Goal: Task Accomplishment & Management: Use online tool/utility

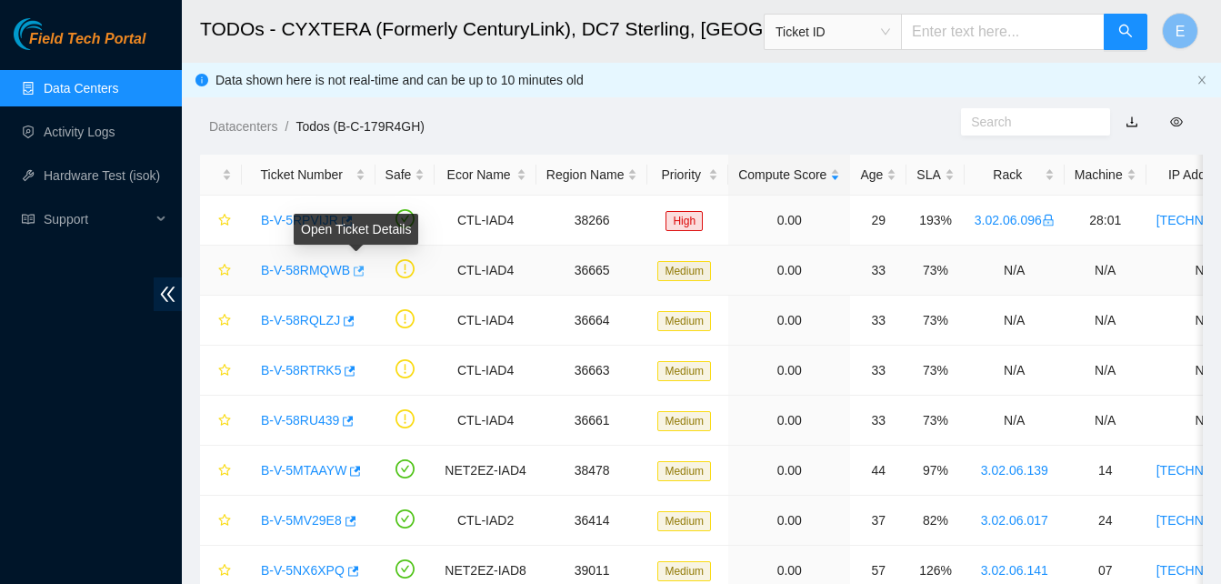
click at [356, 271] on icon "button" at bounding box center [357, 271] width 13 height 13
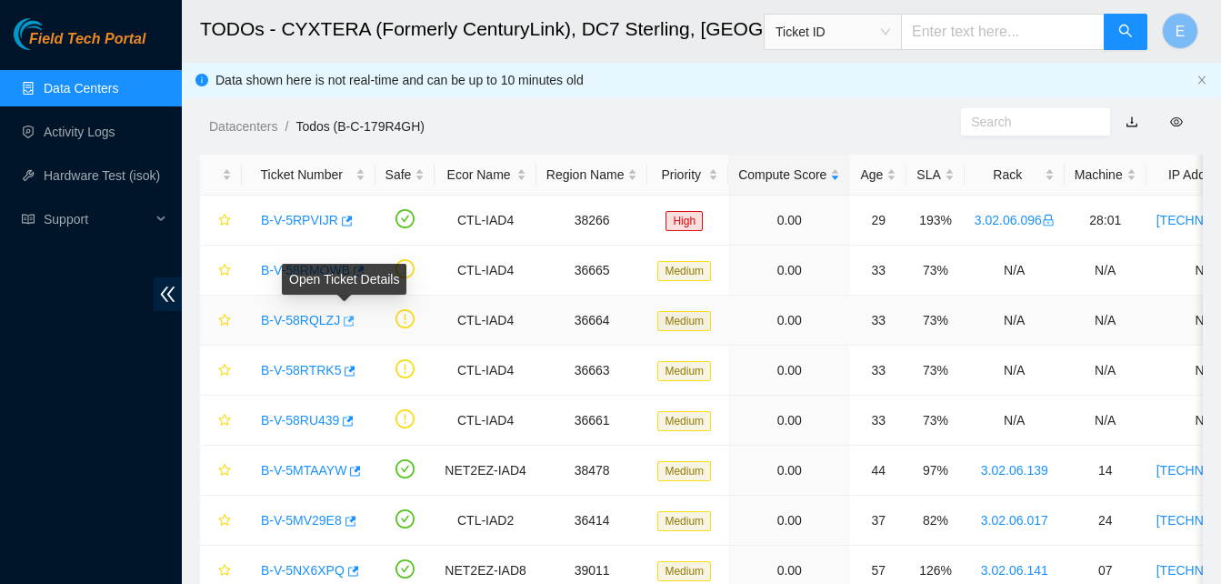
click at [344, 319] on icon "button" at bounding box center [349, 321] width 11 height 10
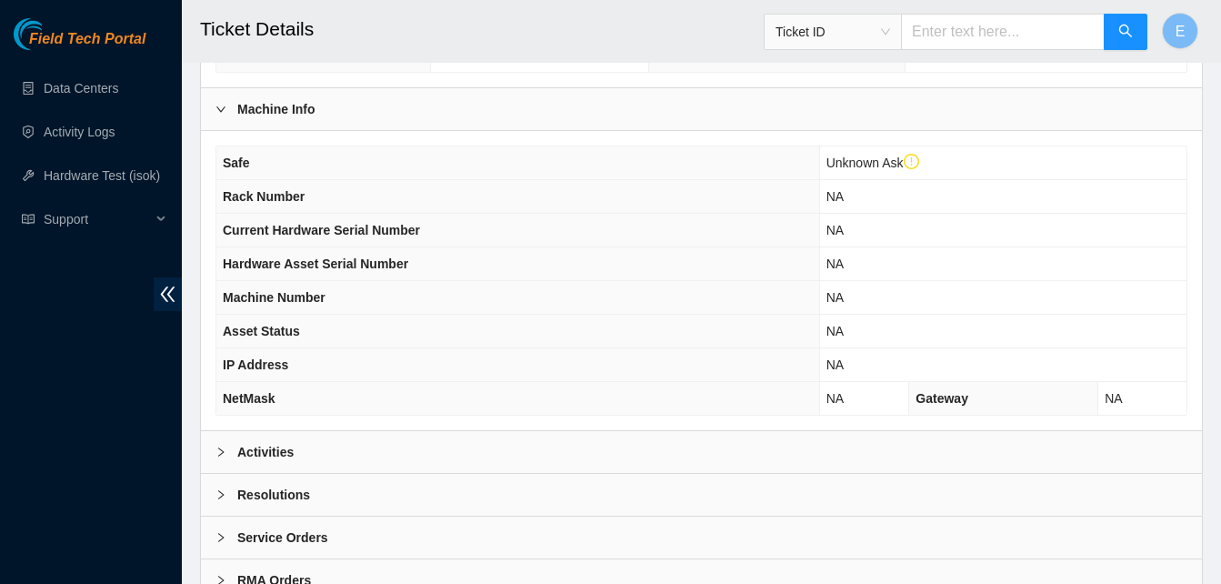
scroll to position [591, 0]
click at [270, 447] on b "Activities" at bounding box center [265, 451] width 56 height 20
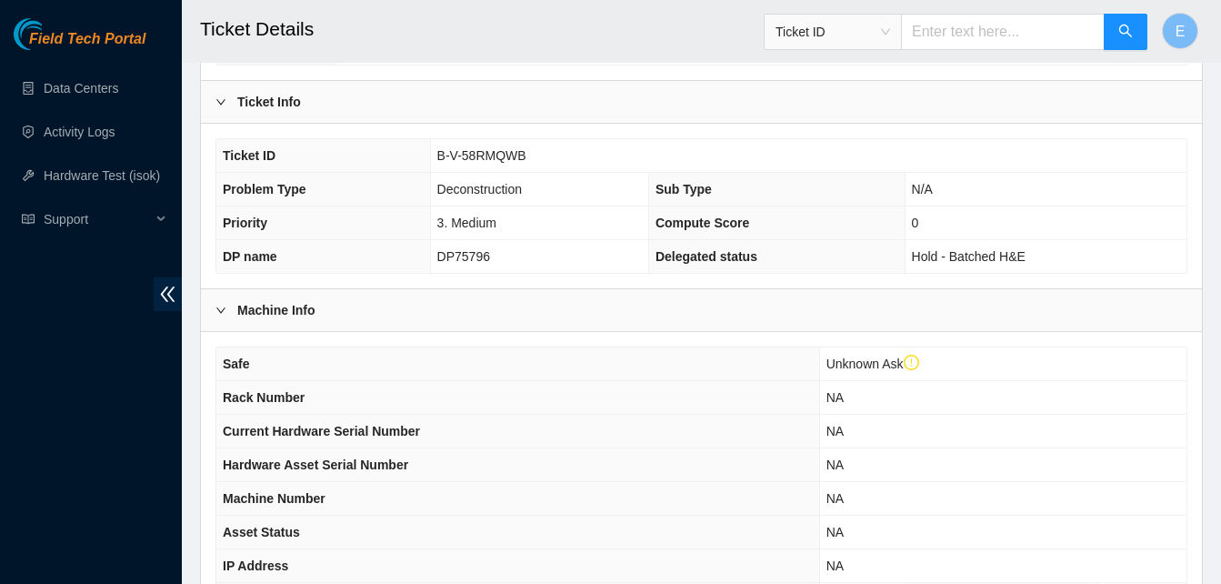
scroll to position [385, 0]
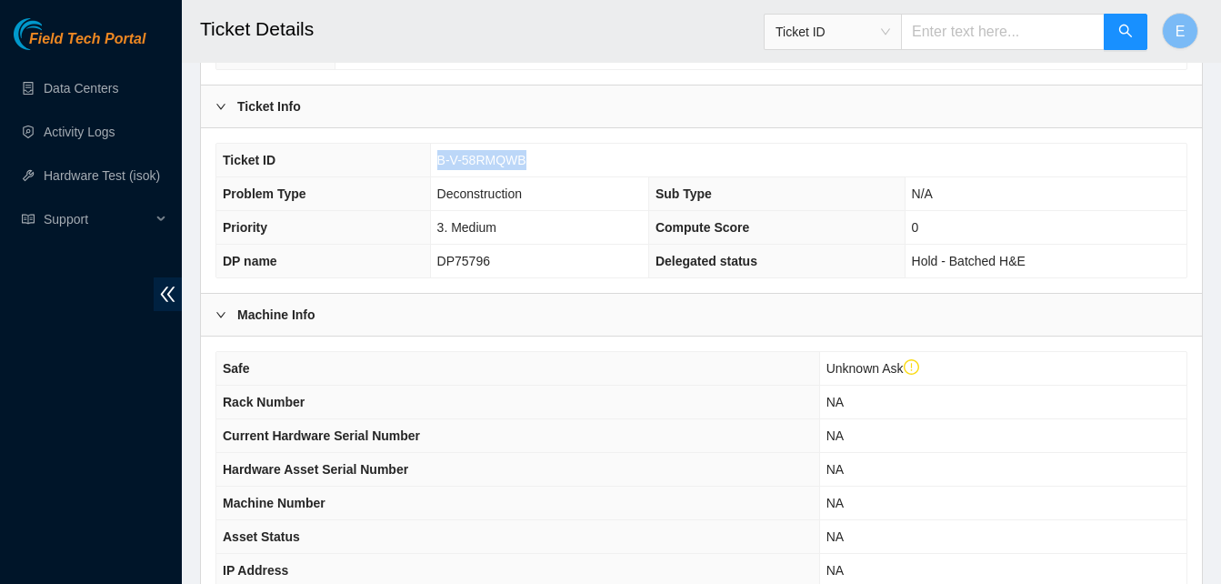
drag, startPoint x: 437, startPoint y: 162, endPoint x: 529, endPoint y: 162, distance: 92.8
click at [529, 162] on td "B-V-58RMQWB" at bounding box center [808, 161] width 757 height 34
copy span "B-V-58RMQWB"
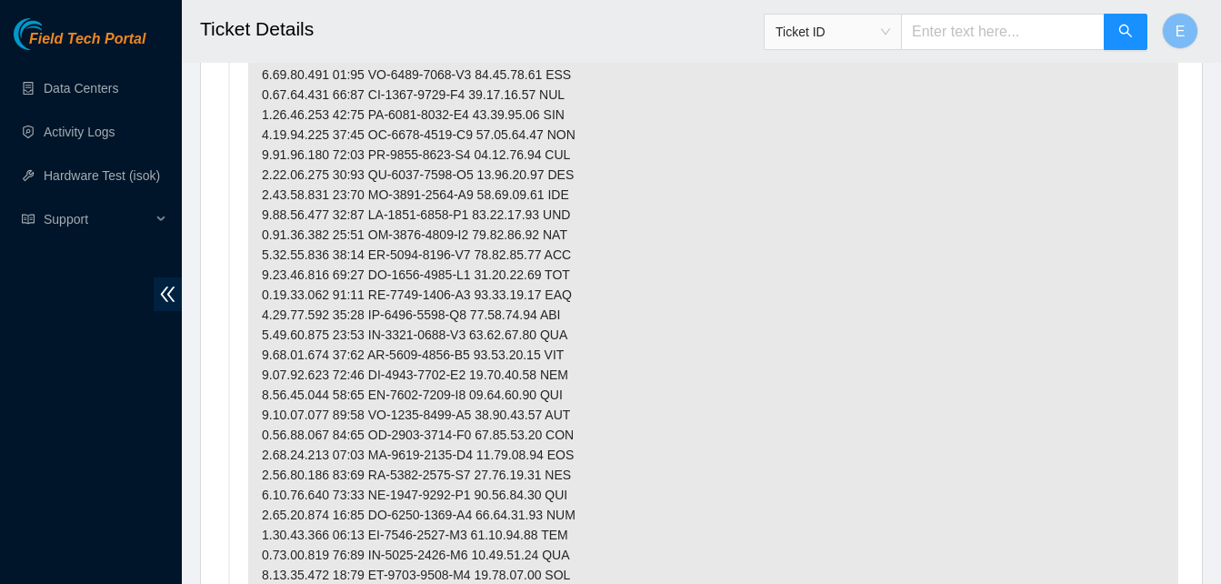
scroll to position [1222, 0]
click at [639, 290] on p at bounding box center [713, 326] width 930 height 868
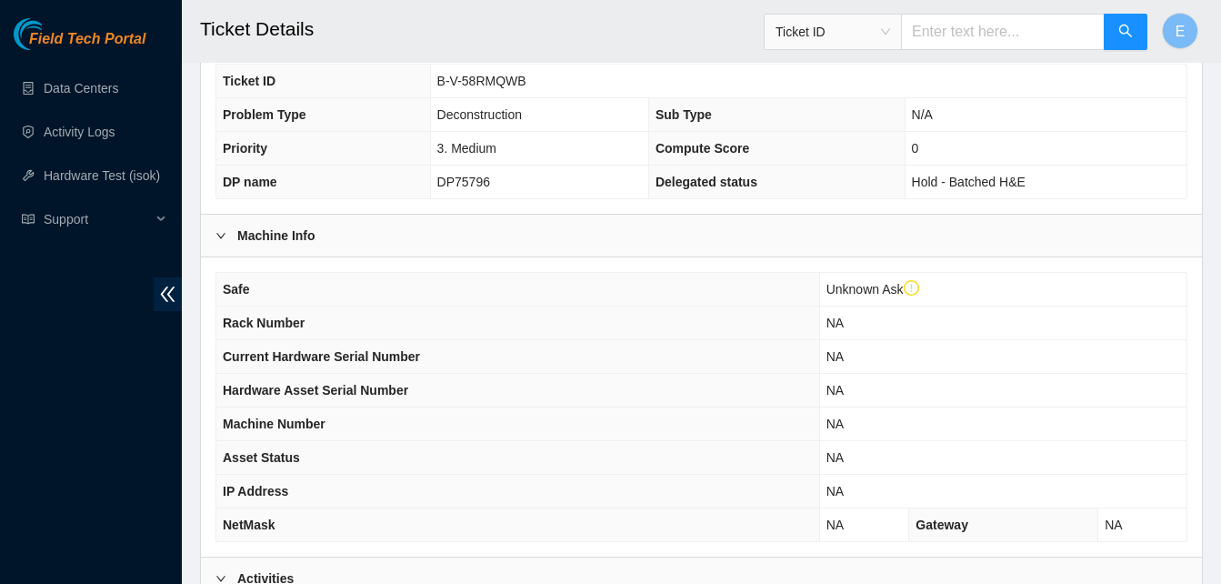
scroll to position [463, 0]
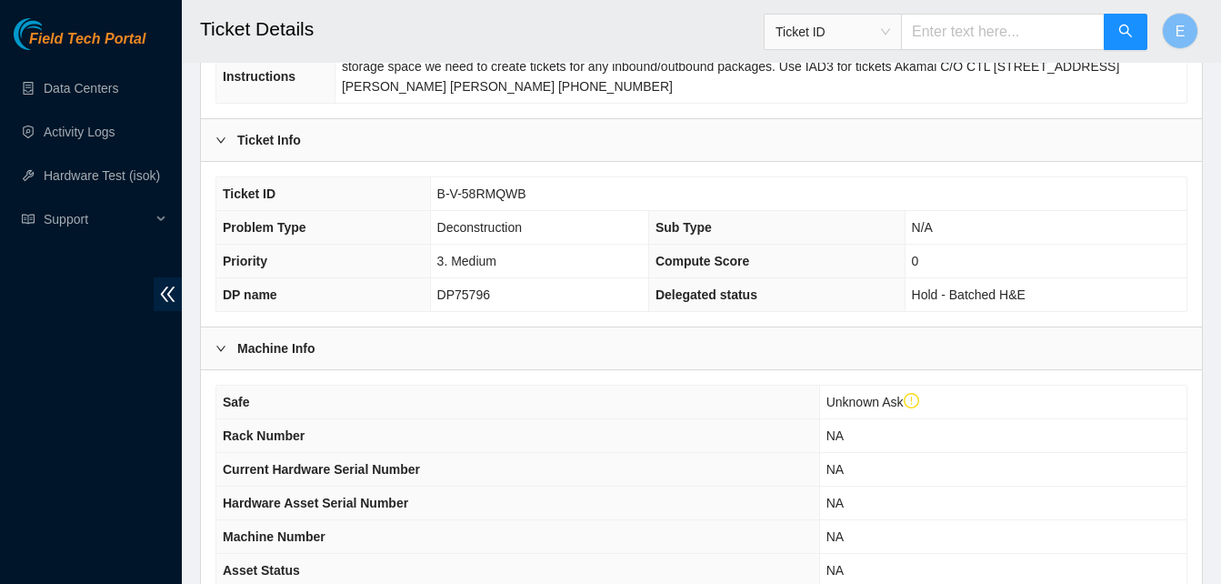
click at [639, 290] on td "DP75796" at bounding box center [539, 295] width 218 height 34
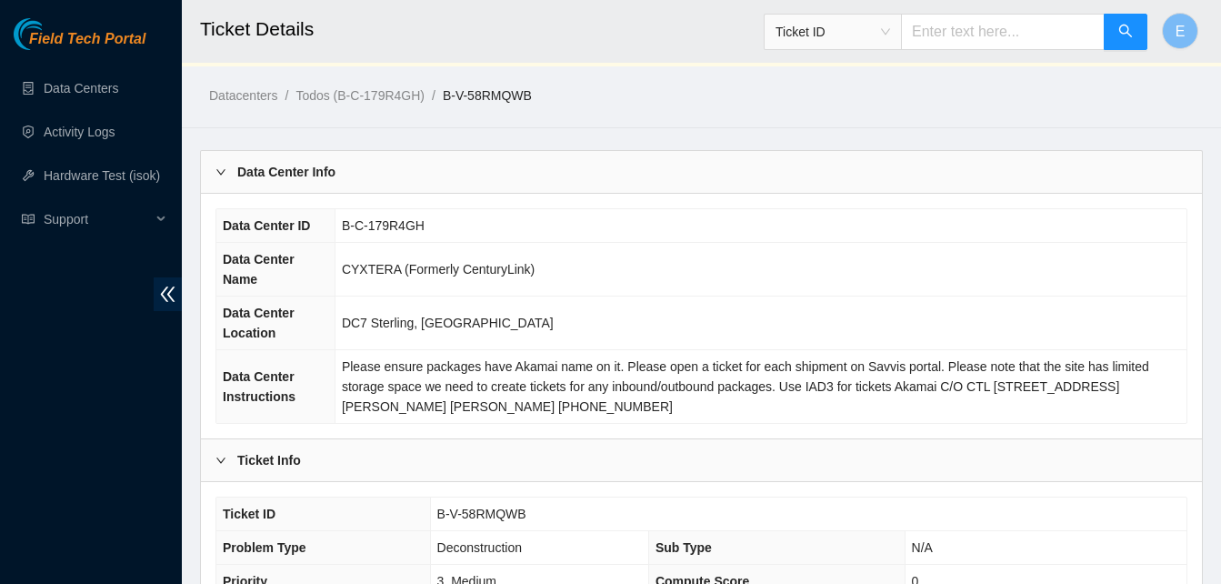
scroll to position [0, 0]
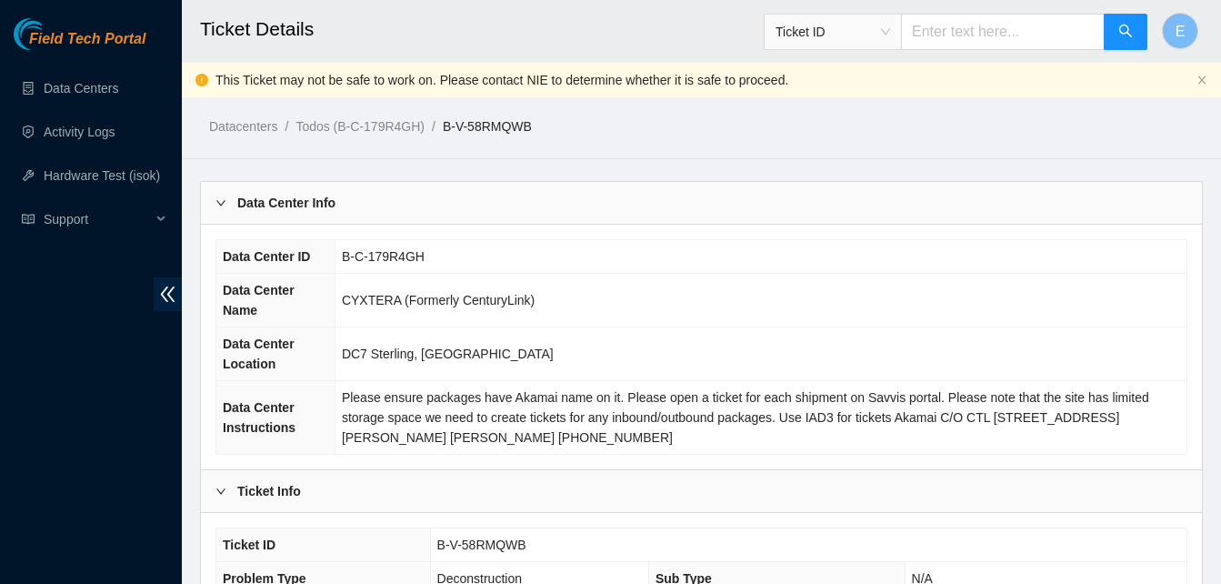
click at [443, 126] on link "B-V-58RMQWB" at bounding box center [487, 126] width 89 height 15
click at [448, 121] on link "B-V-58RMQWB" at bounding box center [487, 126] width 89 height 15
click at [435, 545] on td "B-V-58RMQWB" at bounding box center [808, 545] width 757 height 34
drag, startPoint x: 435, startPoint y: 545, endPoint x: 523, endPoint y: 555, distance: 88.8
click at [523, 555] on td "B-V-58RMQWB" at bounding box center [808, 545] width 757 height 34
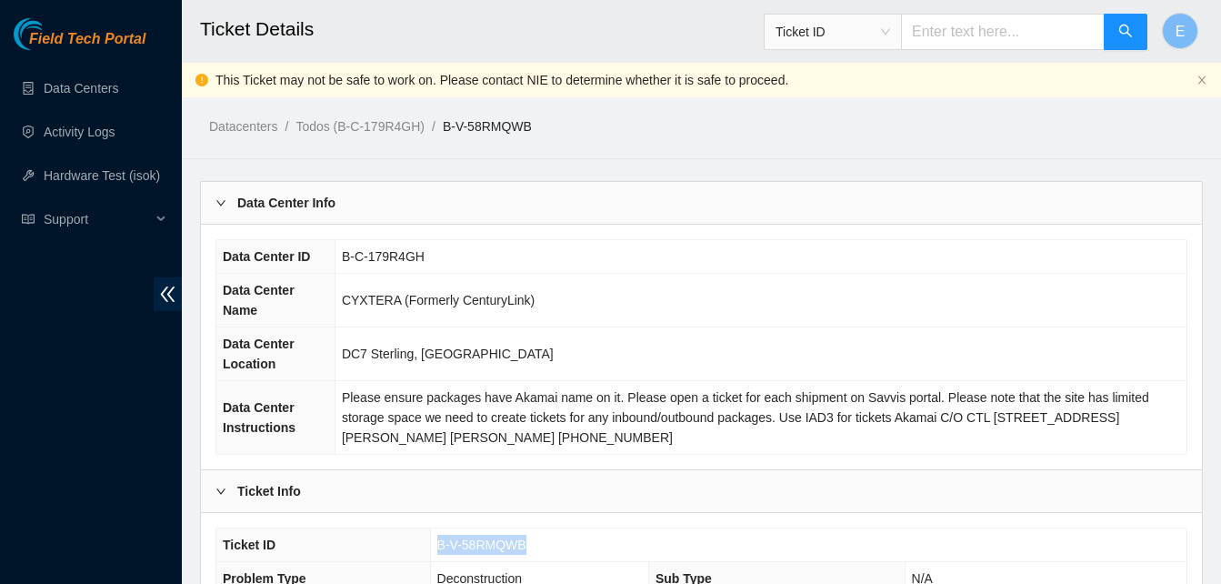
copy span "B-V-58RMQWB"
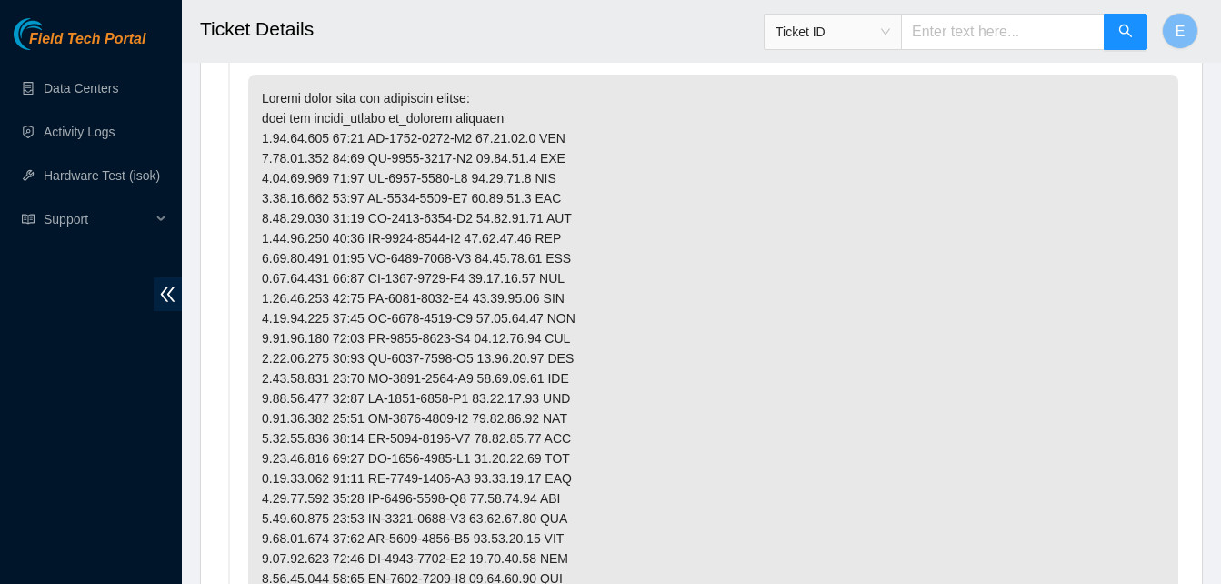
scroll to position [1039, 0]
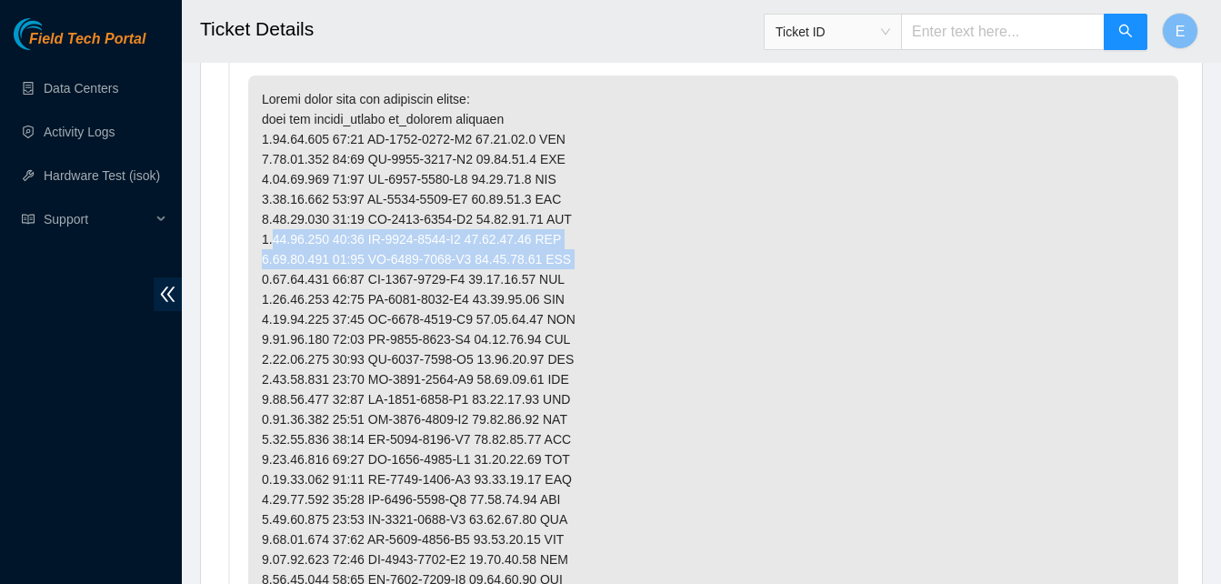
drag, startPoint x: 798, startPoint y: 283, endPoint x: 795, endPoint y: 198, distance: 84.7
click at [795, 198] on p at bounding box center [713, 509] width 930 height 868
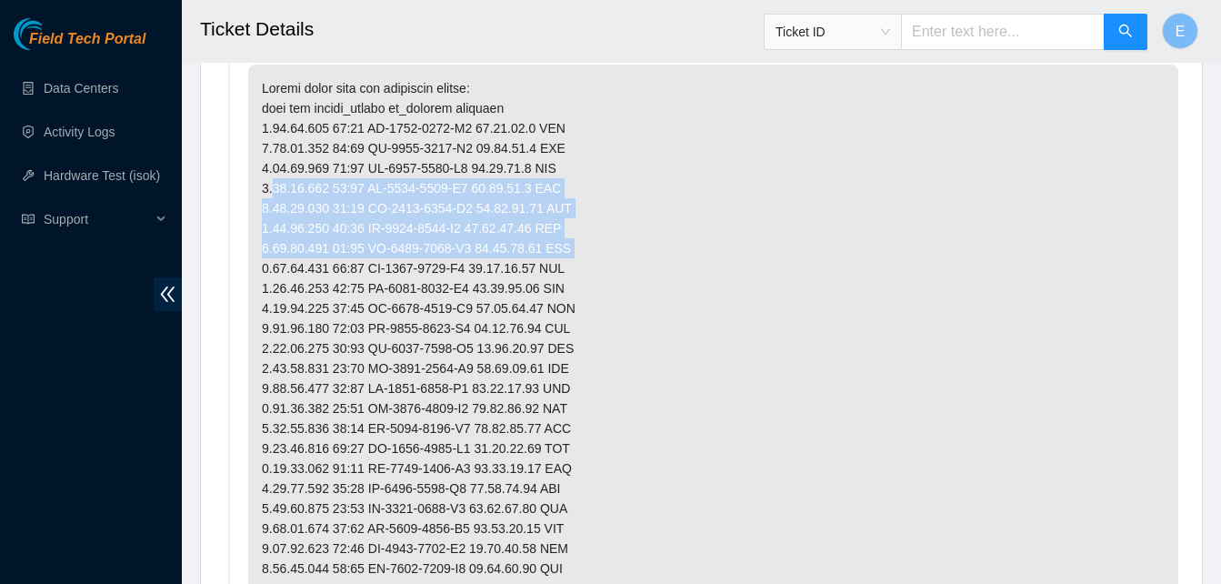
scroll to position [1049, 0]
click at [707, 228] on p at bounding box center [713, 499] width 930 height 868
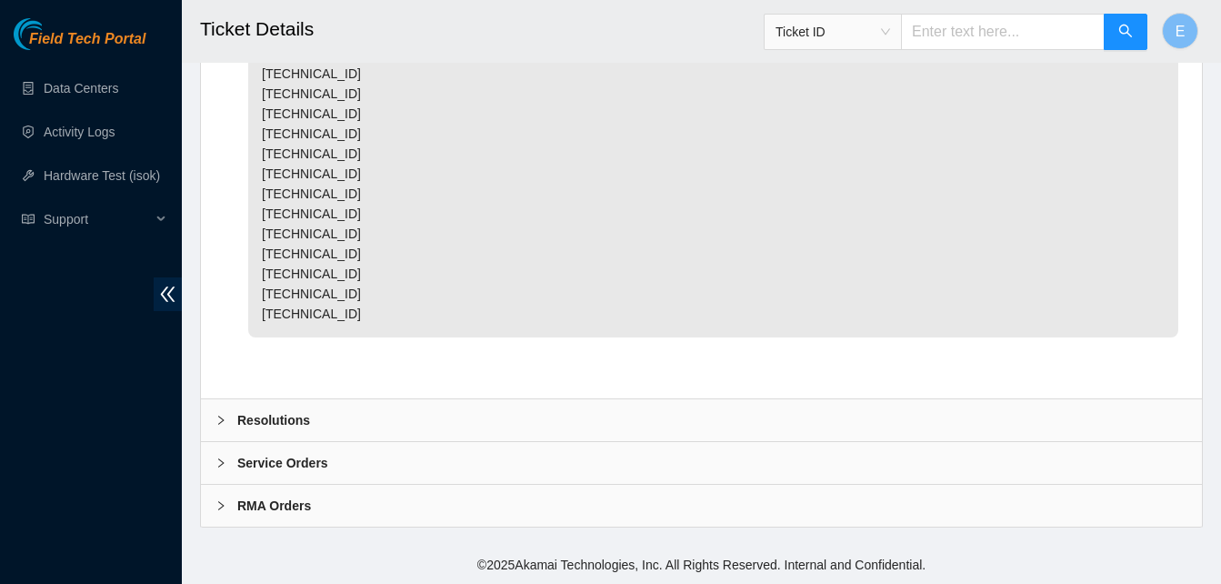
scroll to position [3086, 0]
click at [257, 416] on b "Resolutions" at bounding box center [273, 420] width 73 height 20
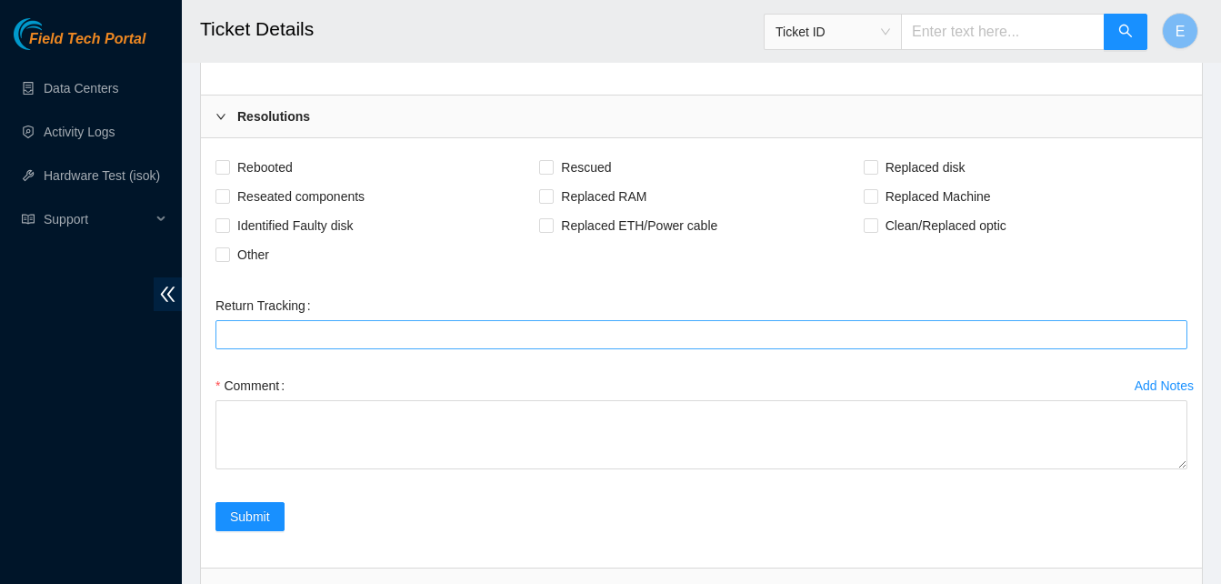
scroll to position [3351, 0]
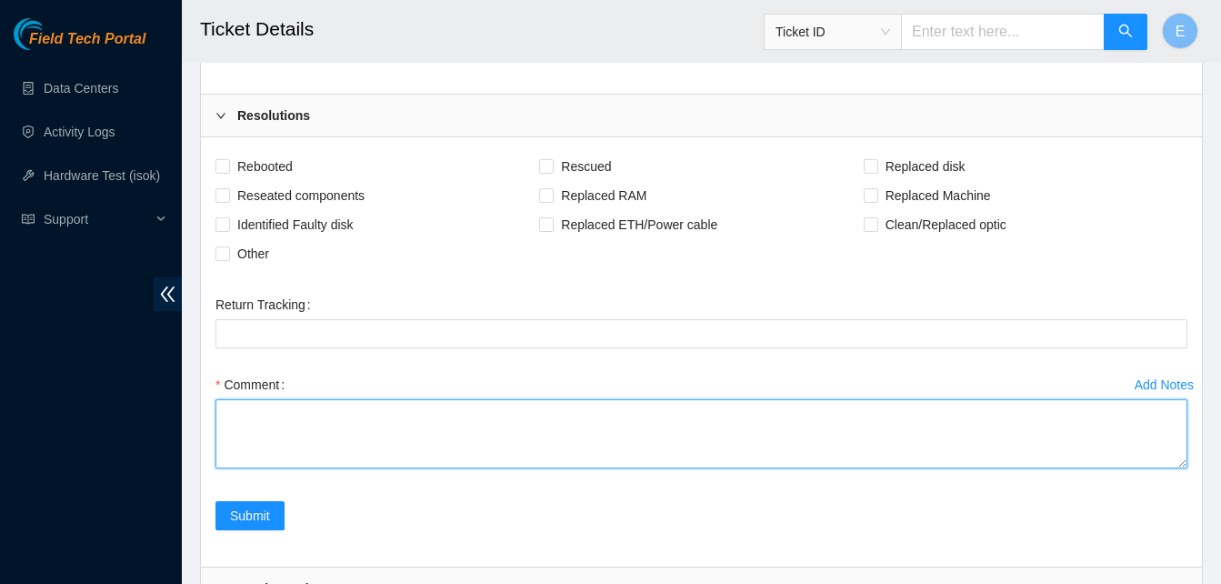
click at [234, 447] on textarea "Comment" at bounding box center [702, 433] width 972 height 69
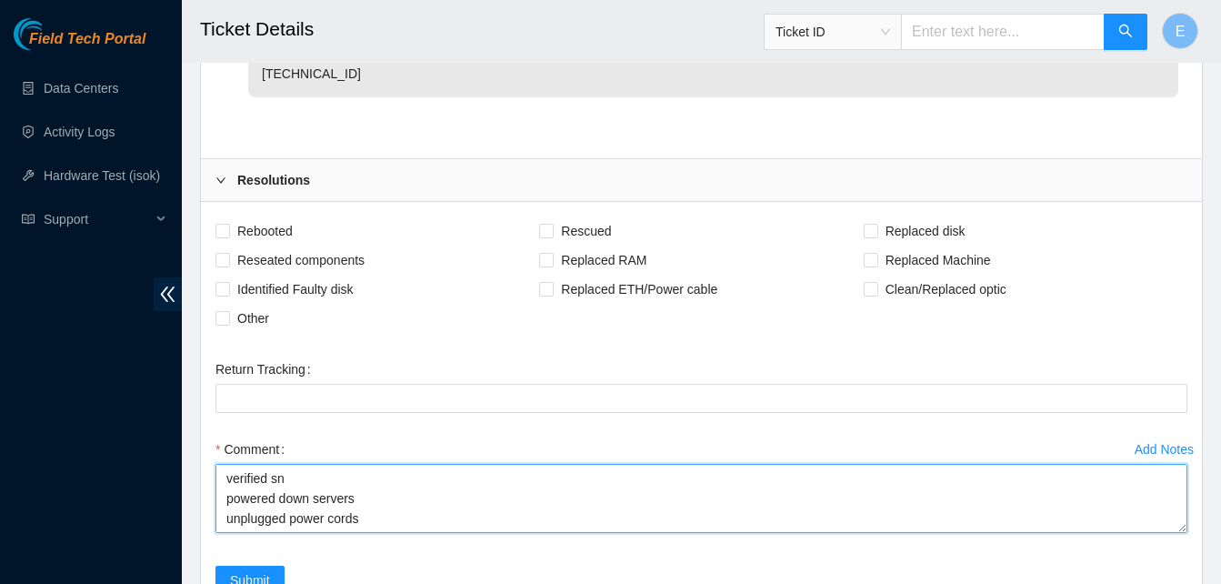
scroll to position [3517, 0]
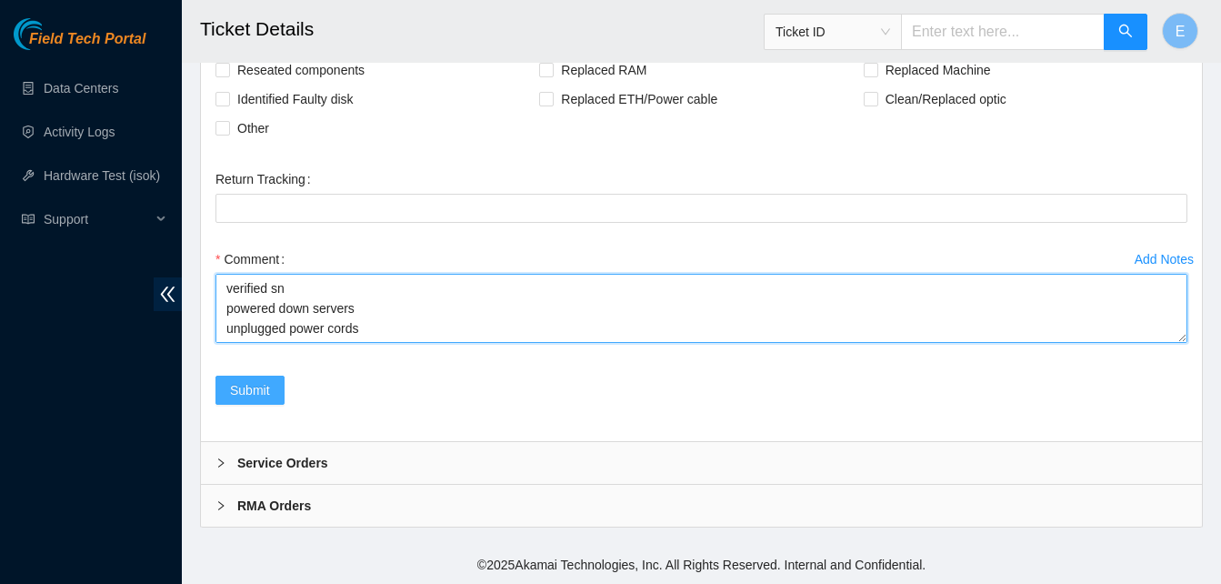
type textarea "verified rack and servers verified sn powered down servers unplugged power cords"
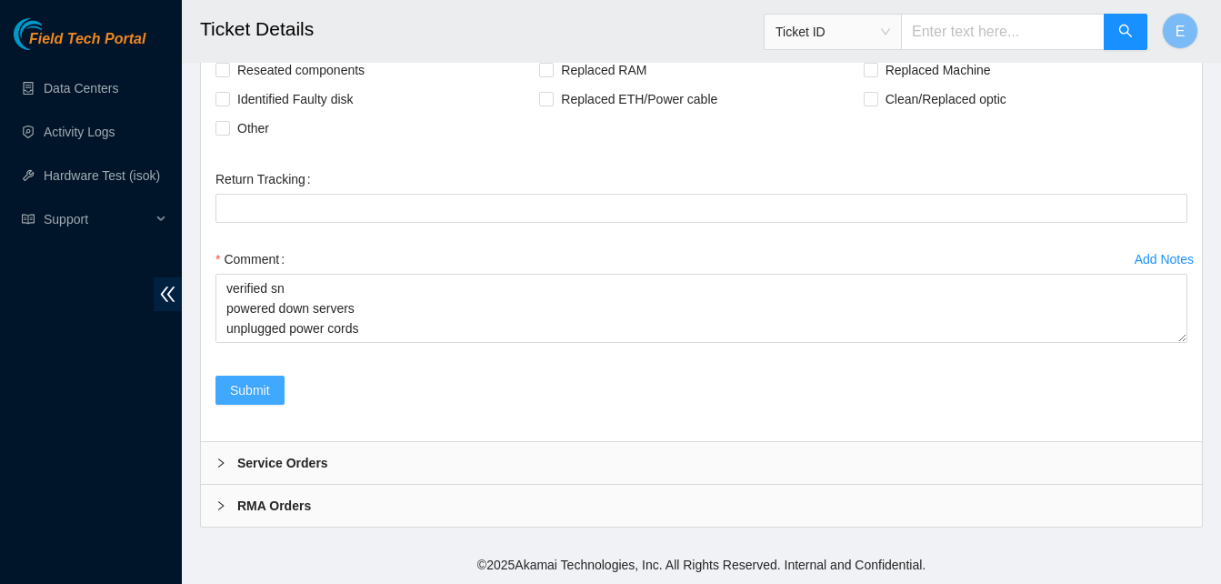
click at [240, 389] on span "Submit" at bounding box center [250, 390] width 40 height 20
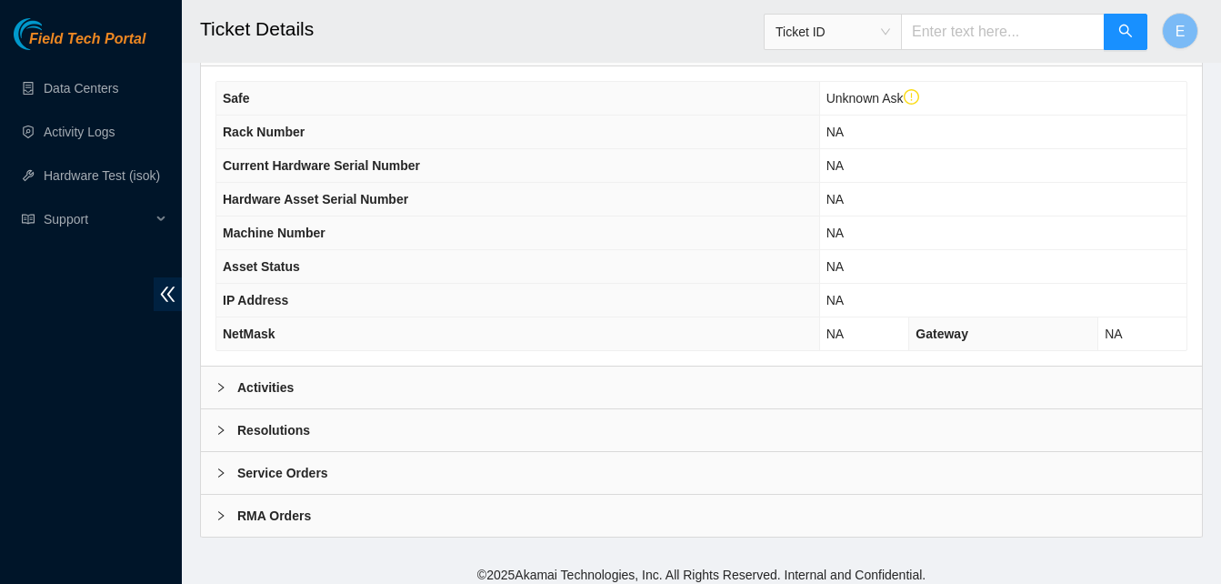
scroll to position [665, 0]
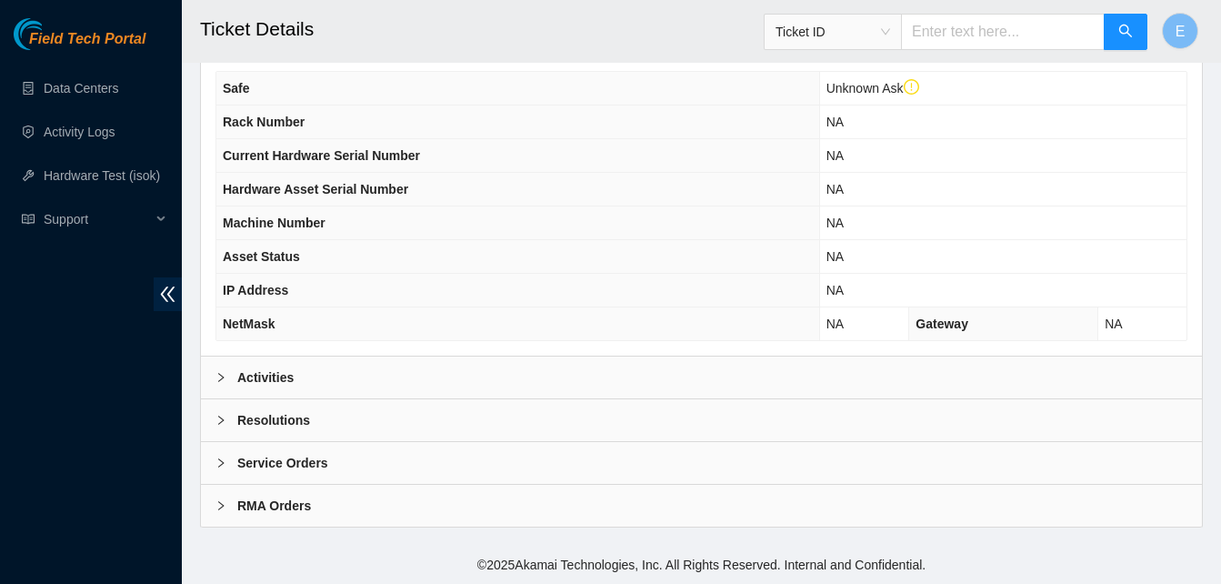
click at [264, 375] on b "Activities" at bounding box center [265, 377] width 56 height 20
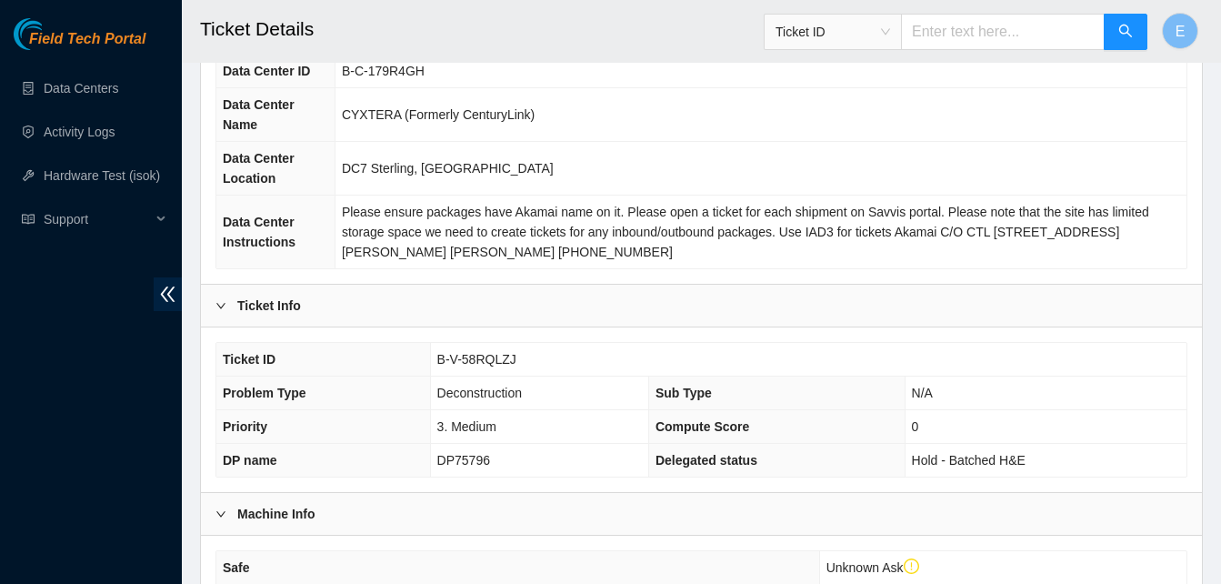
scroll to position [186, 0]
drag, startPoint x: 436, startPoint y: 356, endPoint x: 512, endPoint y: 361, distance: 76.6
click at [512, 361] on td "B-V-58RQLZJ" at bounding box center [808, 359] width 757 height 34
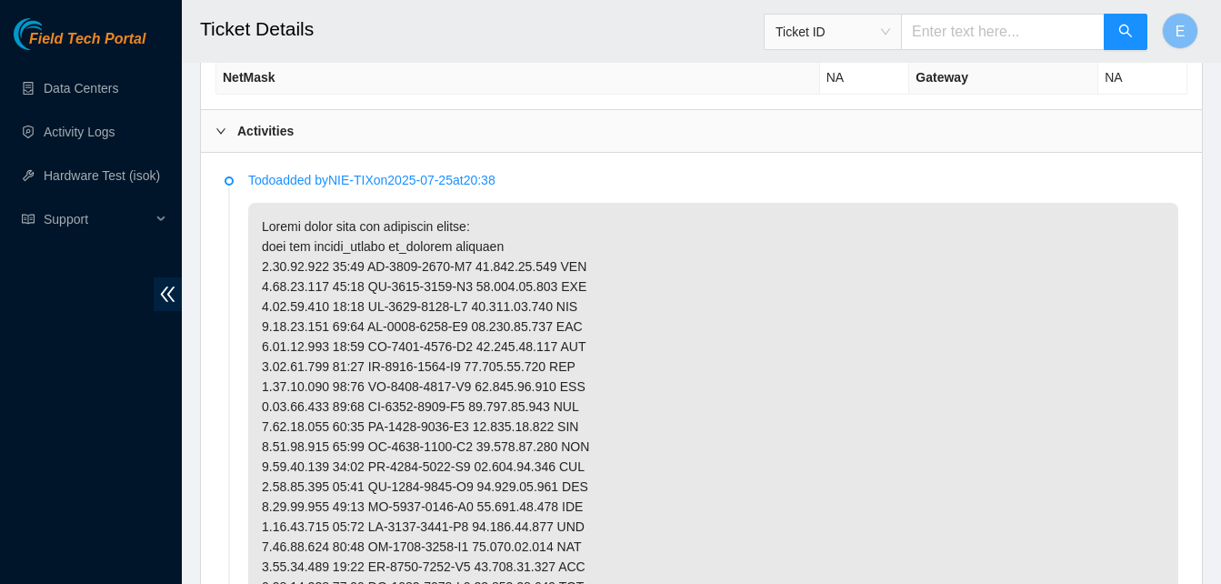
scroll to position [912, 0]
click at [77, 95] on link "Data Centers" at bounding box center [81, 88] width 75 height 15
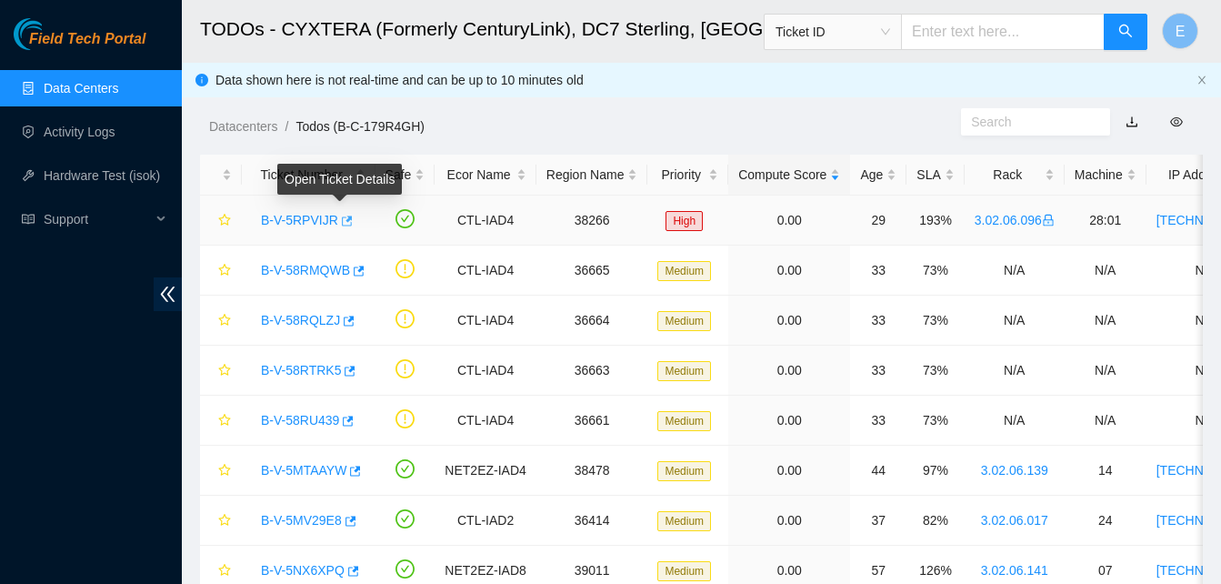
click at [340, 219] on icon "button" at bounding box center [345, 221] width 13 height 13
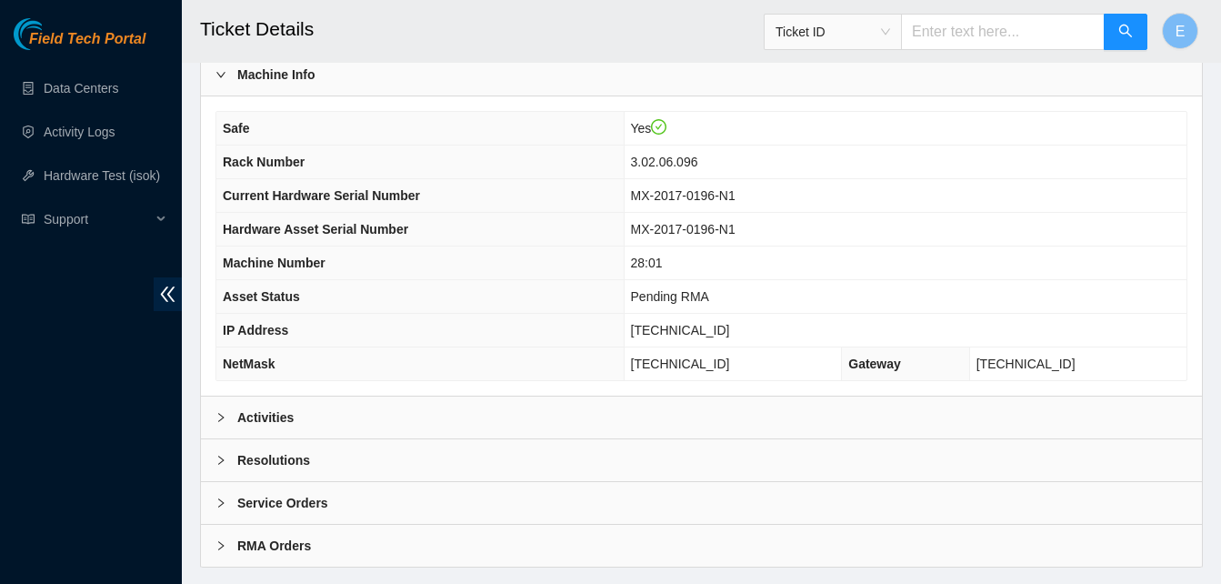
scroll to position [630, 0]
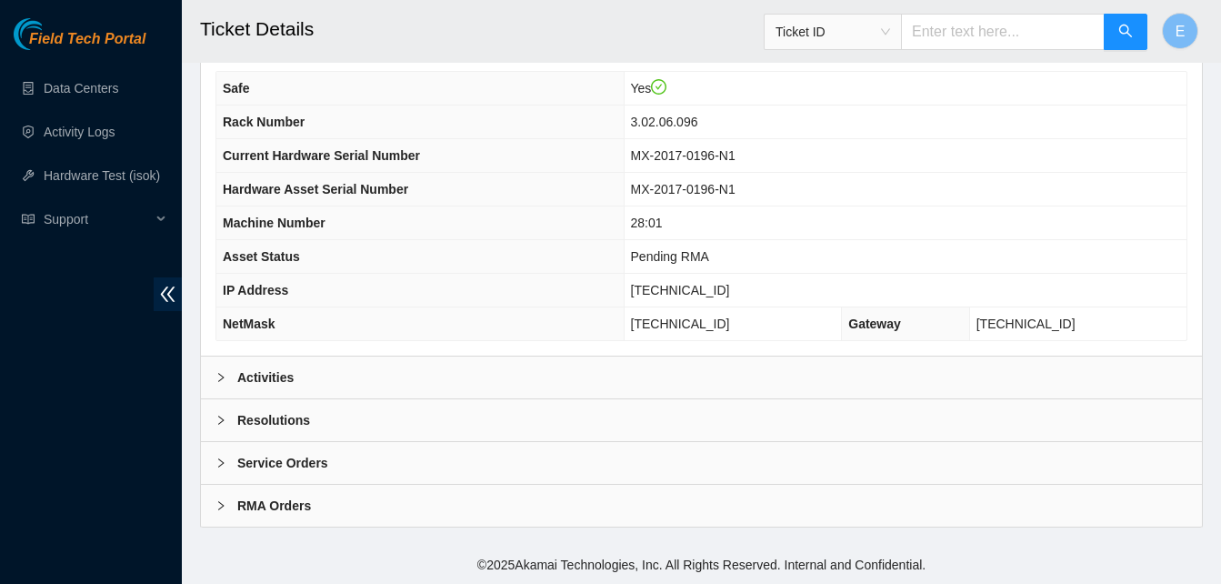
click at [263, 376] on b "Activities" at bounding box center [265, 377] width 56 height 20
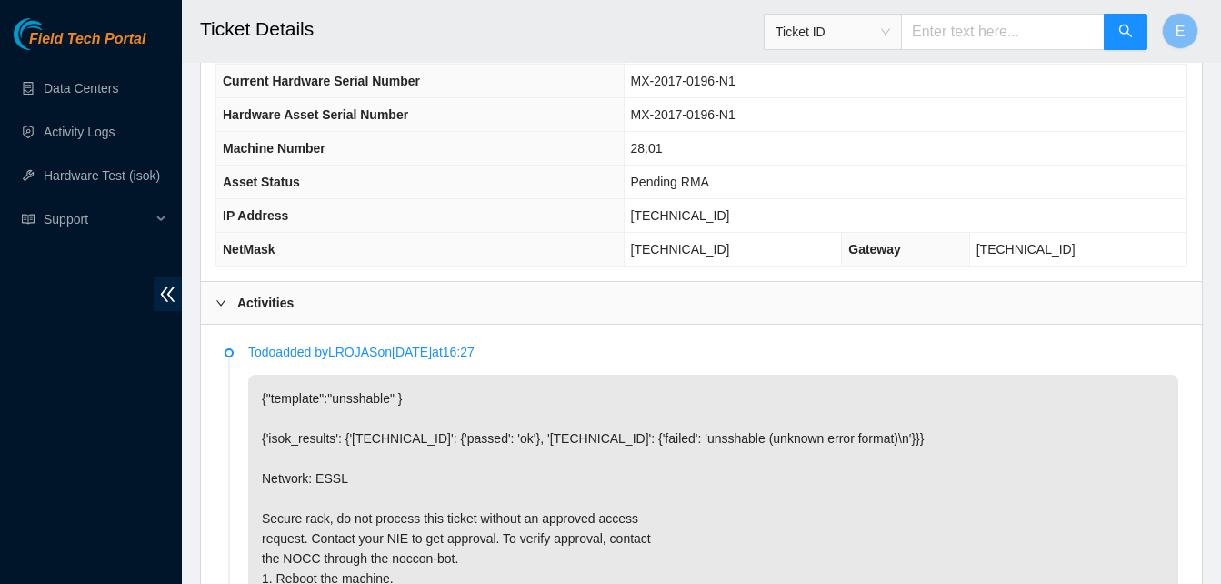
scroll to position [704, 0]
click at [669, 216] on span "[TECHNICAL_ID]" at bounding box center [680, 216] width 99 height 15
click at [672, 216] on span "[TECHNICAL_ID]" at bounding box center [680, 216] width 99 height 15
drag, startPoint x: 668, startPoint y: 215, endPoint x: 733, endPoint y: 222, distance: 65.0
click at [733, 222] on td "[TECHNICAL_ID]" at bounding box center [905, 217] width 563 height 34
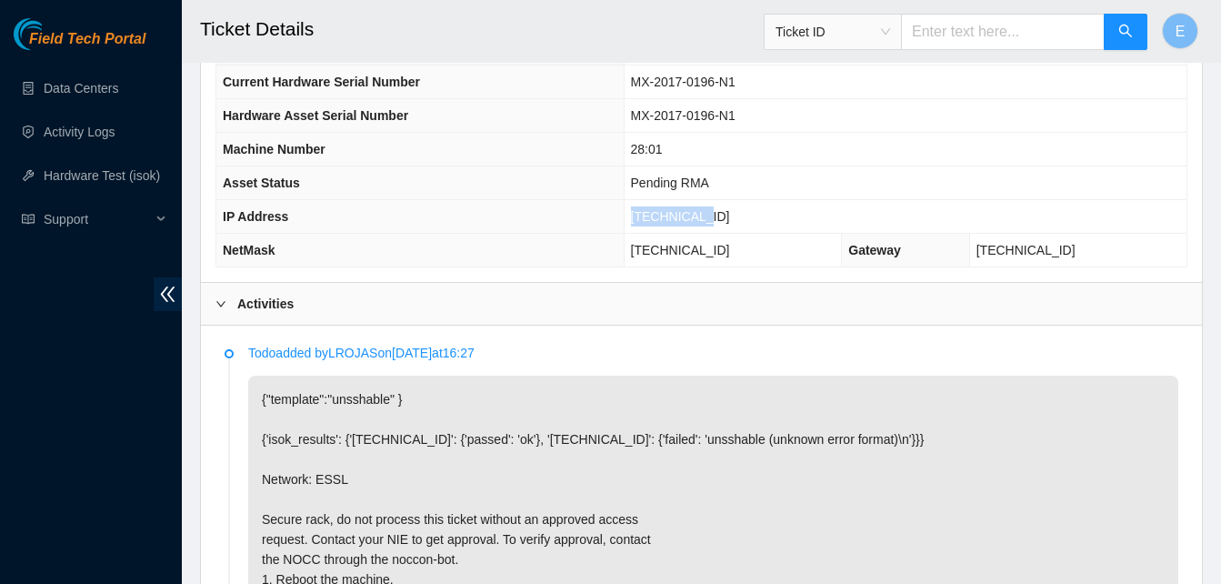
copy span "[TECHNICAL_ID]"
click at [69, 175] on link "Hardware Test (isok)" at bounding box center [102, 175] width 116 height 15
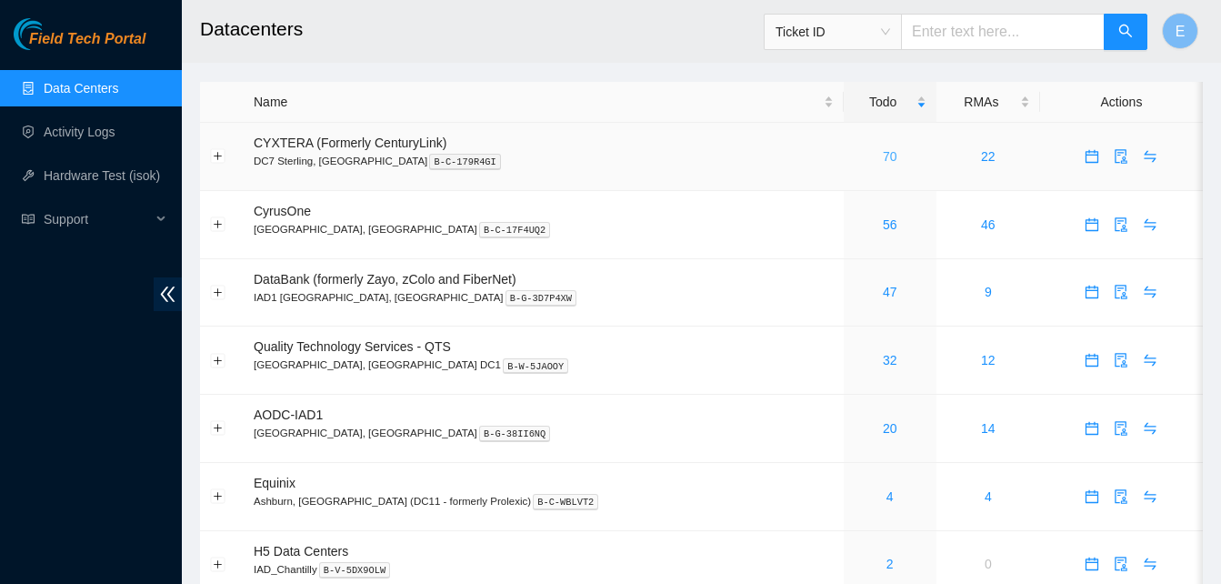
click at [883, 154] on link "70" at bounding box center [890, 156] width 15 height 15
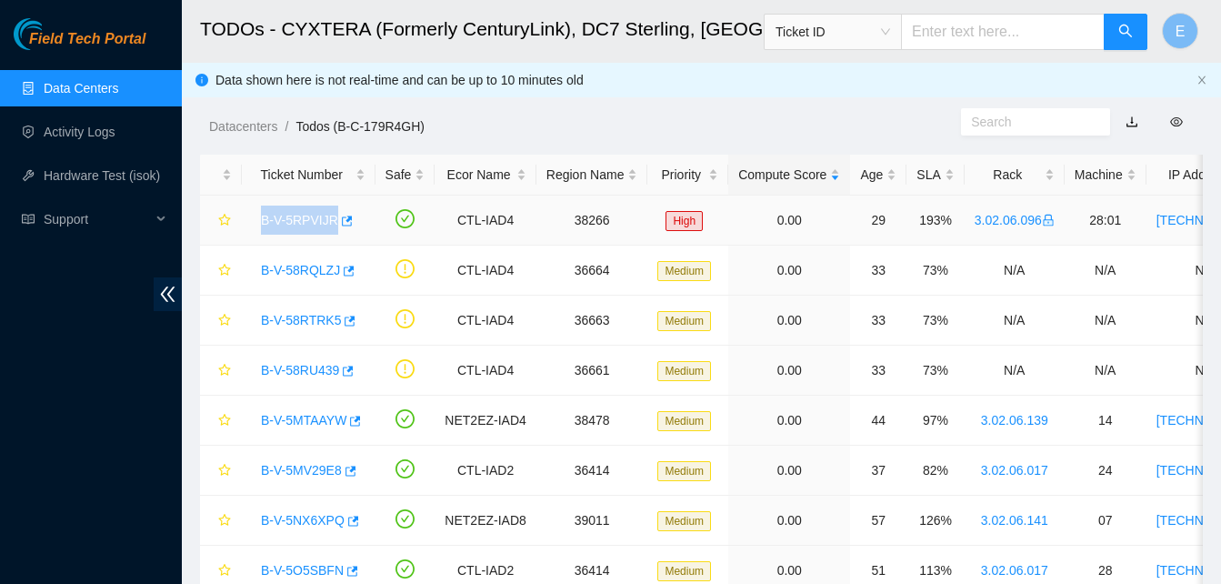
drag, startPoint x: 260, startPoint y: 216, endPoint x: 330, endPoint y: 234, distance: 72.1
click at [330, 234] on div "B-V-5RPVIJR" at bounding box center [309, 220] width 114 height 29
copy link "B-V-5RPVIJR"
click at [73, 168] on link "Hardware Test (isok)" at bounding box center [102, 175] width 116 height 15
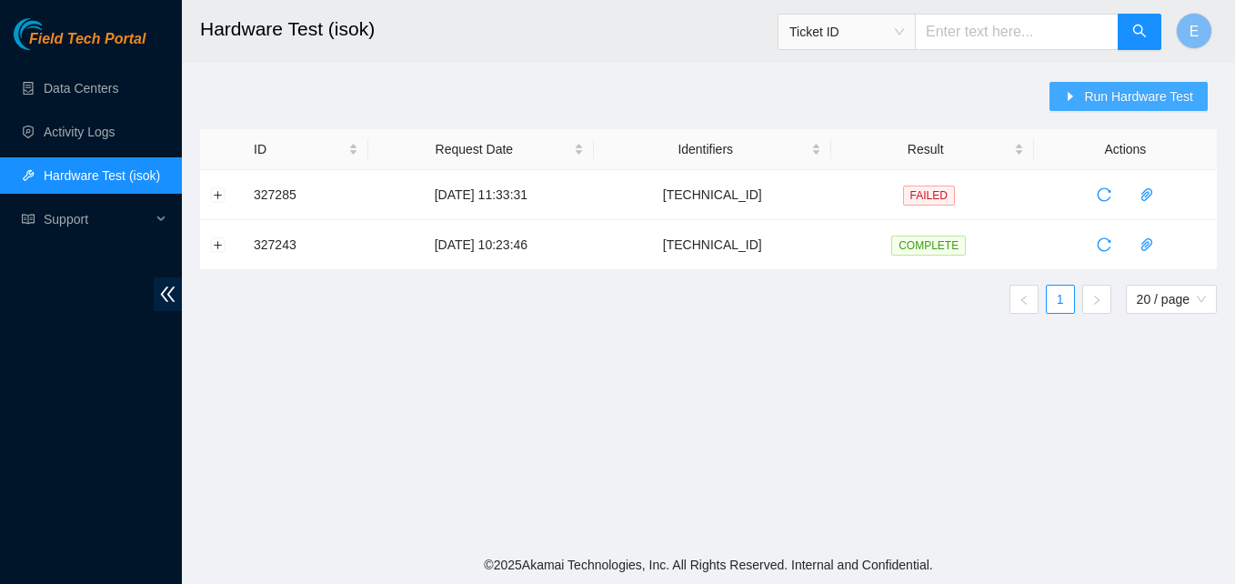
click at [1130, 100] on span "Run Hardware Test" at bounding box center [1138, 96] width 109 height 20
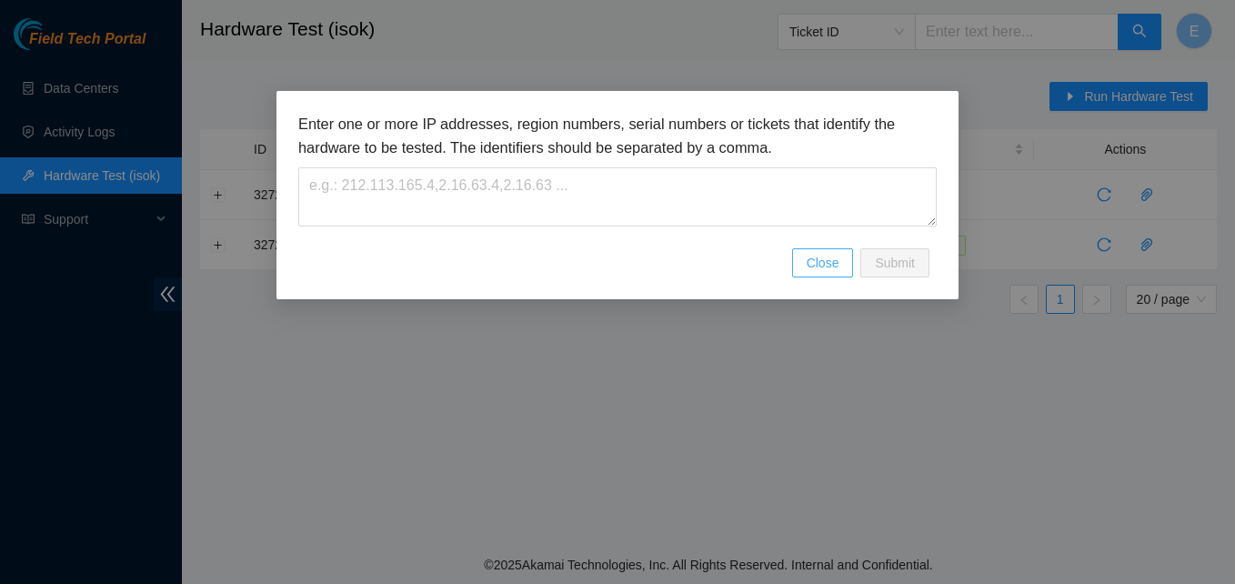
click at [810, 262] on span "Close" at bounding box center [823, 263] width 33 height 20
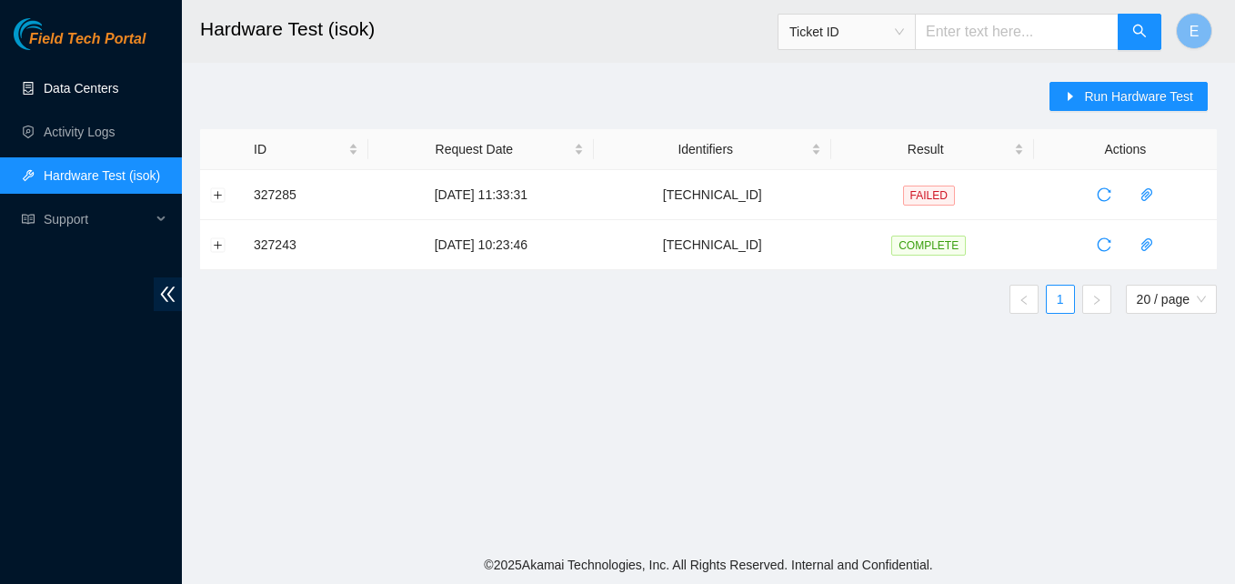
click at [110, 81] on link "Data Centers" at bounding box center [81, 88] width 75 height 15
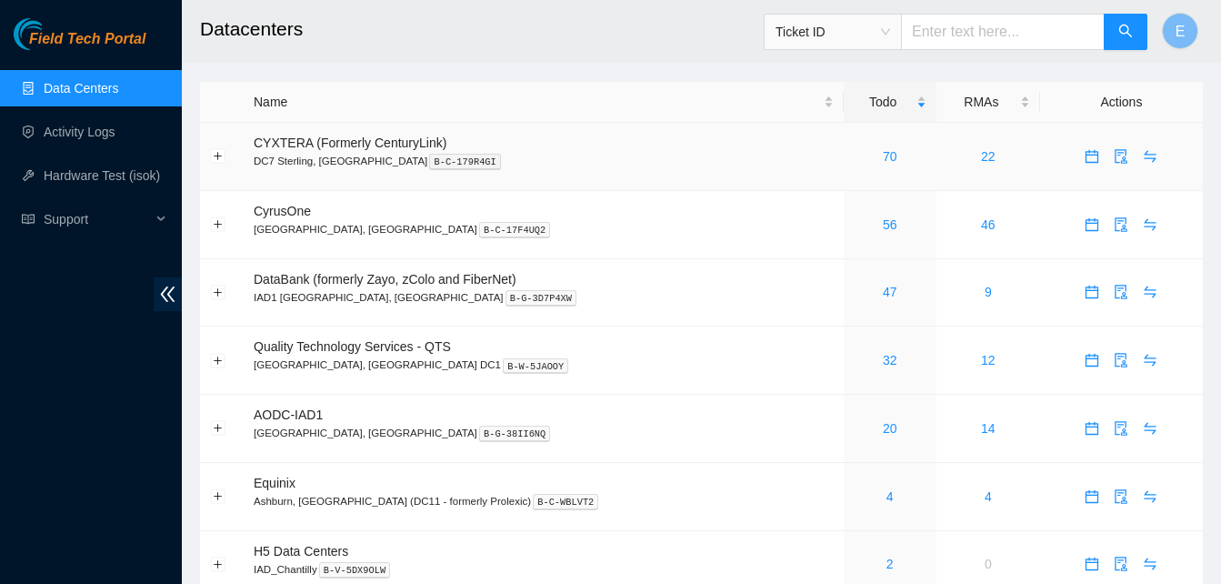
click at [275, 150] on span "CYXTERA (Formerly CenturyLink)" at bounding box center [350, 142] width 193 height 15
click at [883, 163] on link "70" at bounding box center [890, 156] width 15 height 15
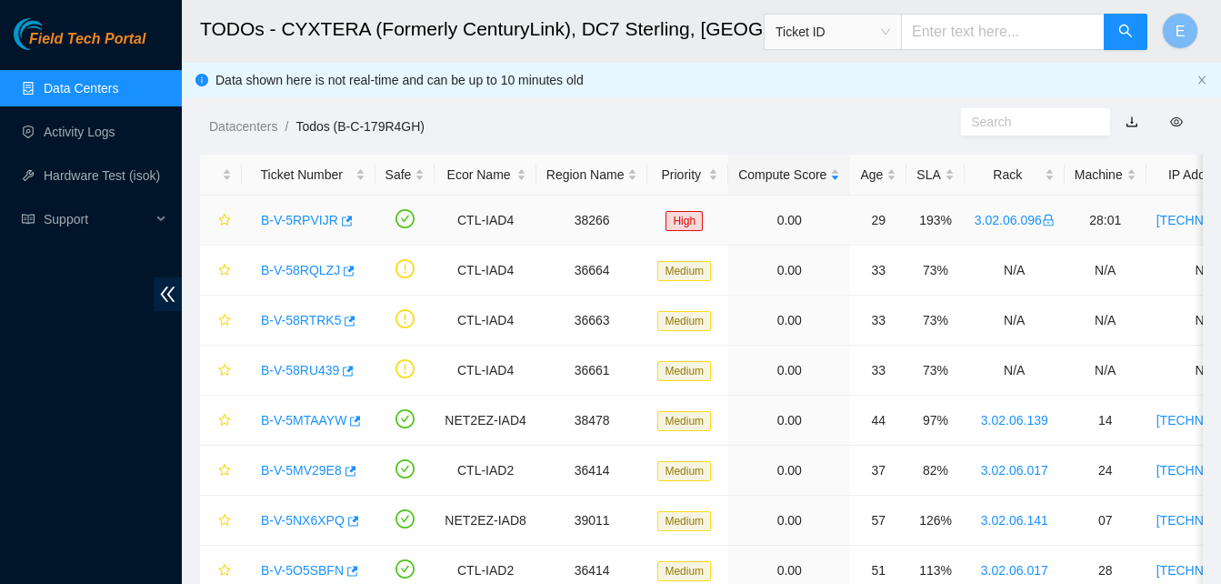
click at [348, 217] on div "B-V-5RPVIJR" at bounding box center [309, 220] width 114 height 29
click at [339, 221] on icon "button" at bounding box center [345, 221] width 13 height 13
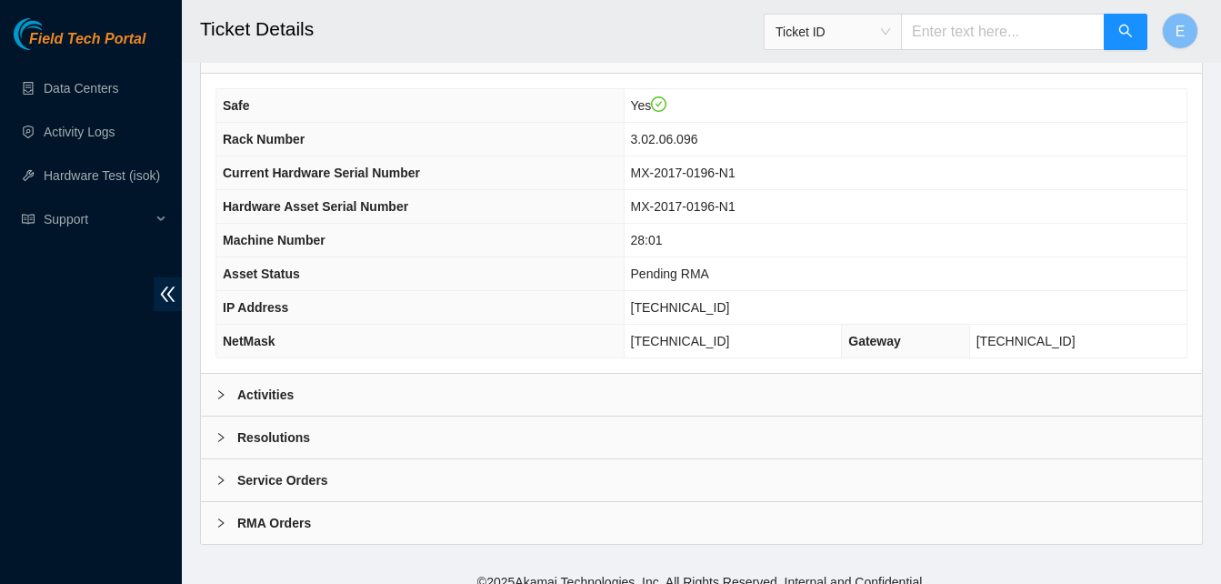
scroll to position [630, 0]
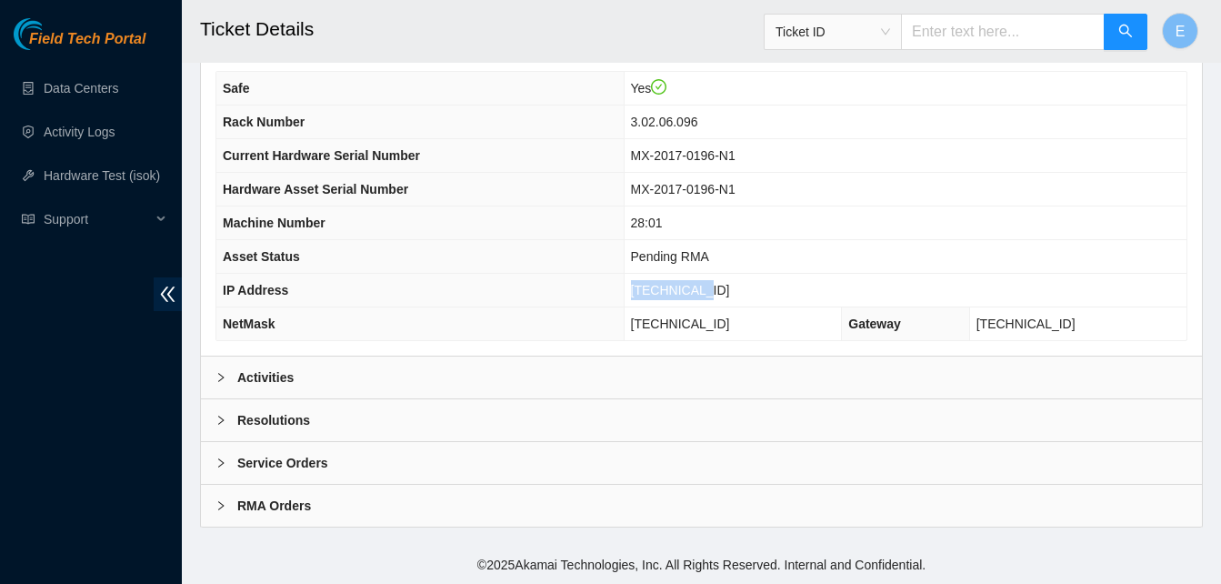
drag, startPoint x: 669, startPoint y: 289, endPoint x: 735, endPoint y: 293, distance: 65.6
click at [735, 293] on td "[TECHNICAL_ID]" at bounding box center [905, 291] width 563 height 34
copy span "[TECHNICAL_ID]"
click at [100, 176] on link "Hardware Test (isok)" at bounding box center [102, 175] width 116 height 15
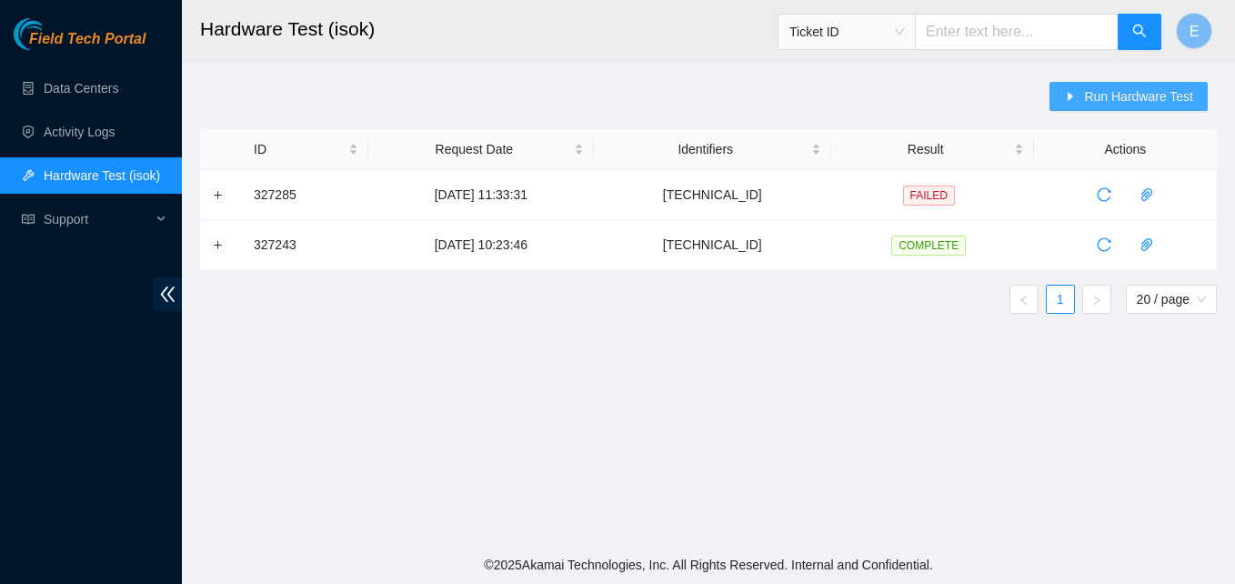
click at [1090, 97] on span "Run Hardware Test" at bounding box center [1138, 96] width 109 height 20
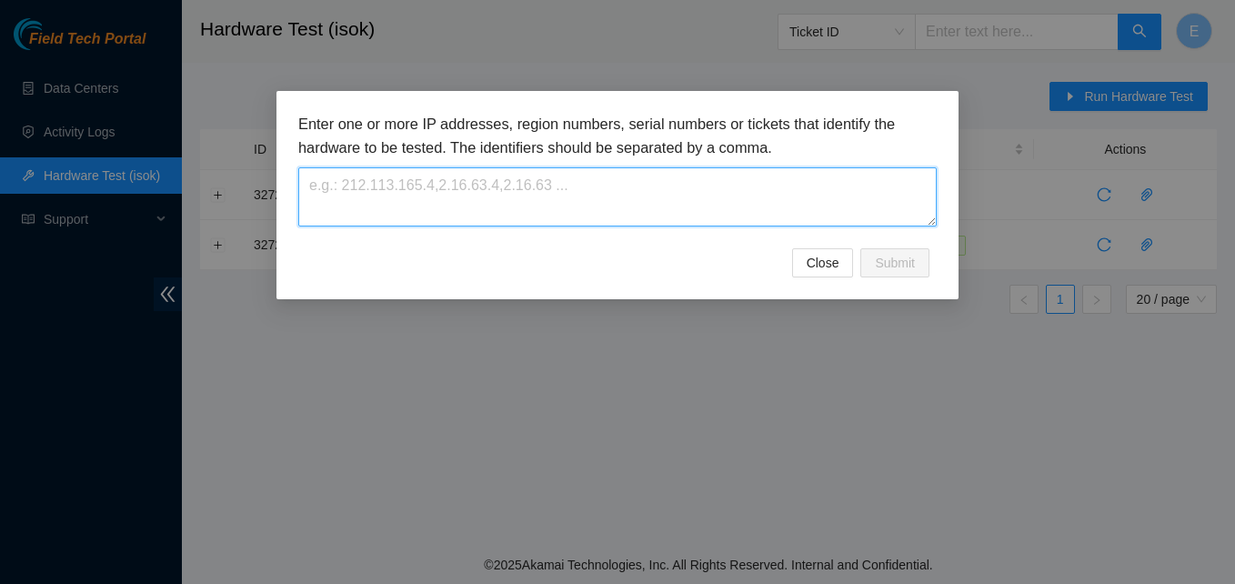
click at [446, 181] on textarea at bounding box center [617, 196] width 638 height 59
paste textarea "[TECHNICAL_ID]"
type textarea "[TECHNICAL_ID]"
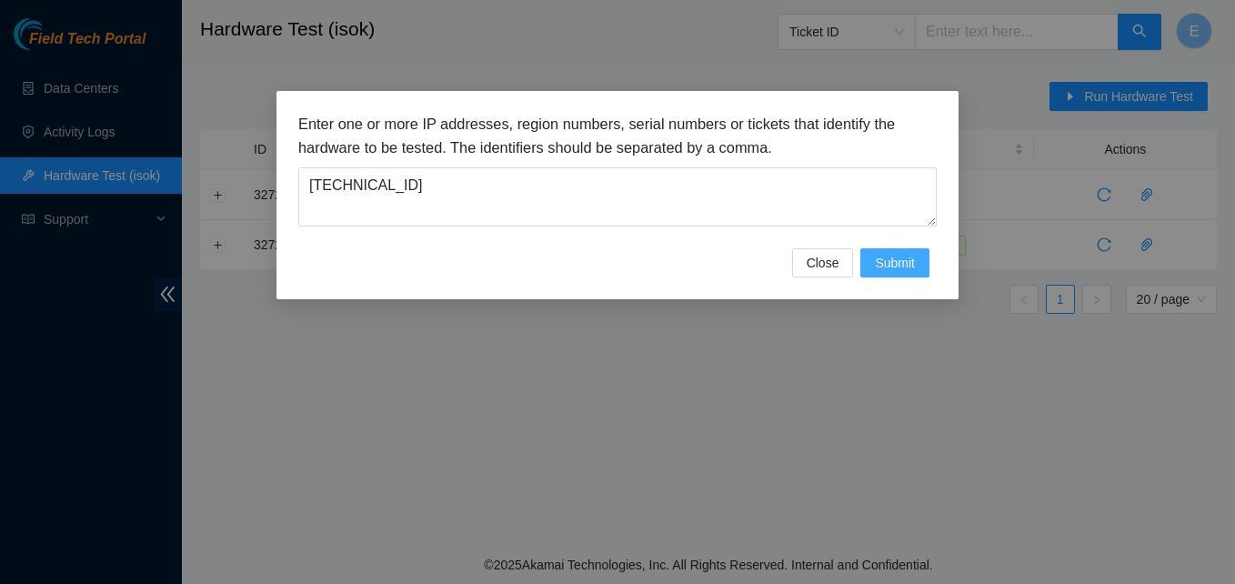
click at [891, 261] on span "Submit" at bounding box center [895, 263] width 40 height 20
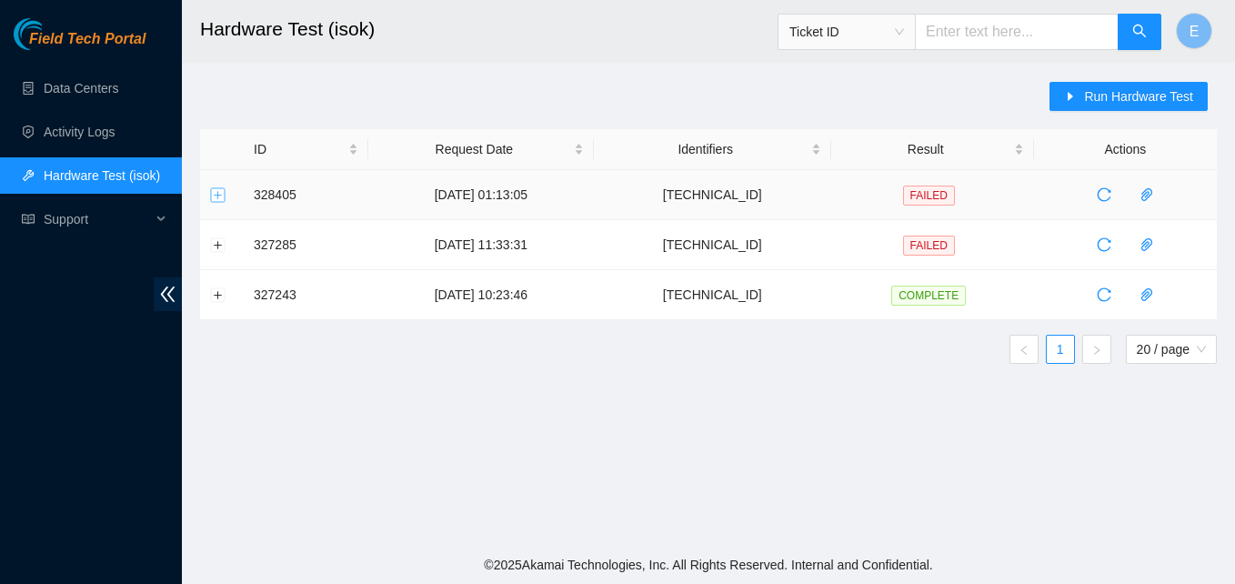
click at [216, 194] on button "Expand row" at bounding box center [218, 194] width 15 height 15
